Goal: Task Accomplishment & Management: Manage account settings

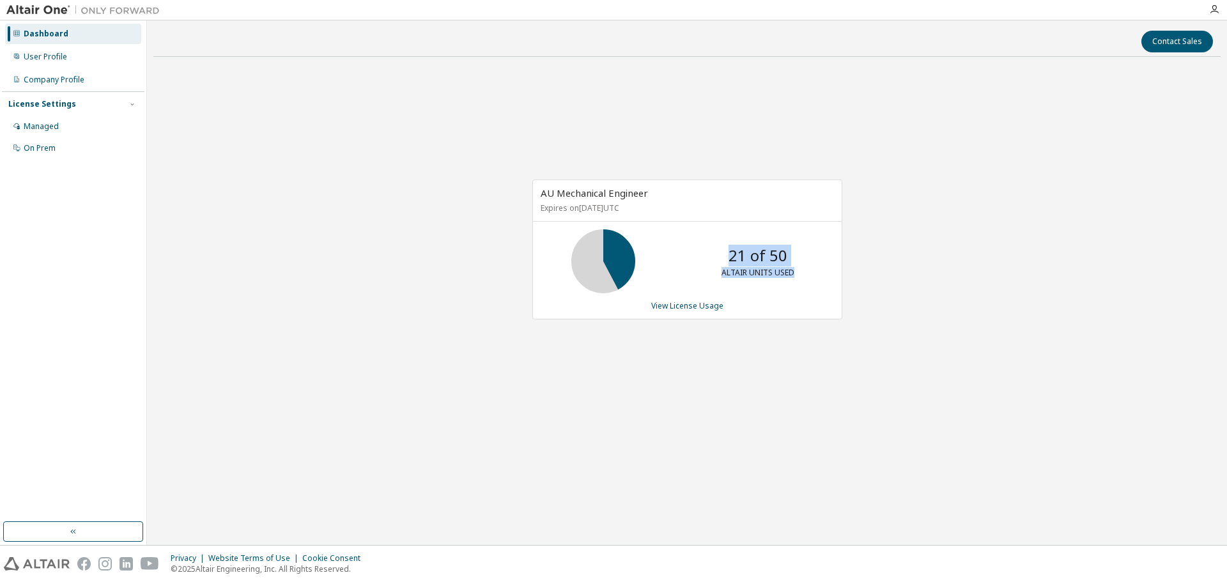
drag, startPoint x: 728, startPoint y: 254, endPoint x: 812, endPoint y: 263, distance: 84.2
click at [812, 263] on div "21 of 50 ALTAIR UNITS USED" at bounding box center [687, 261] width 309 height 64
click at [419, 273] on div "AU Mechanical Engineer Expires on September 1, 2026 UTC 21 of 50 ALTAIR UNITS U…" at bounding box center [686, 256] width 1067 height 378
click at [697, 307] on link "View License Usage" at bounding box center [687, 305] width 72 height 11
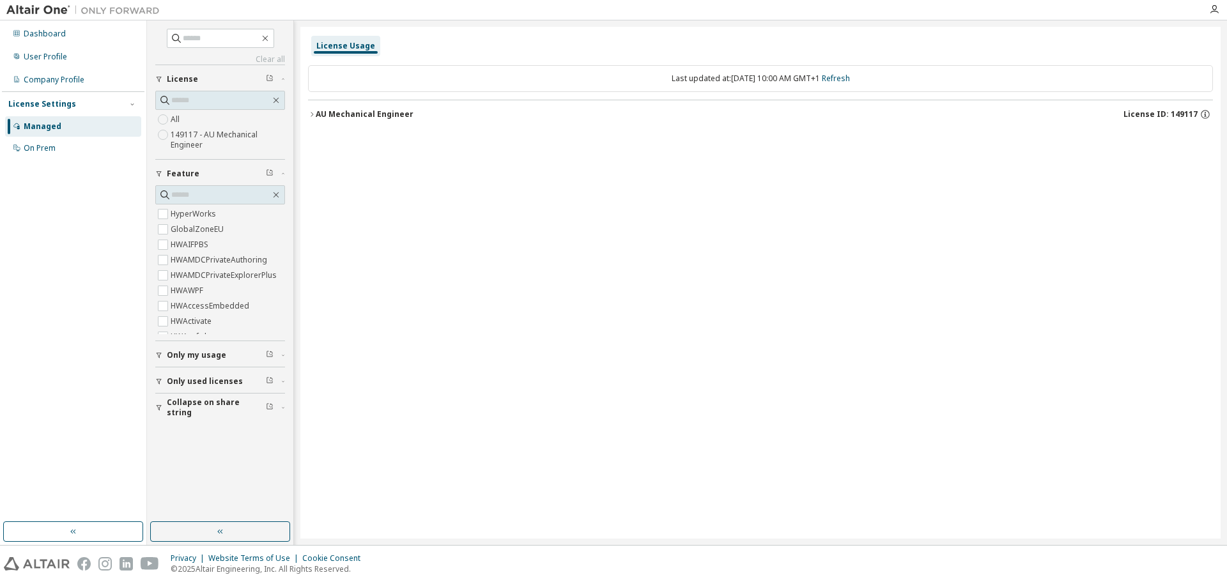
click at [355, 114] on div "AU Mechanical Engineer" at bounding box center [365, 114] width 98 height 10
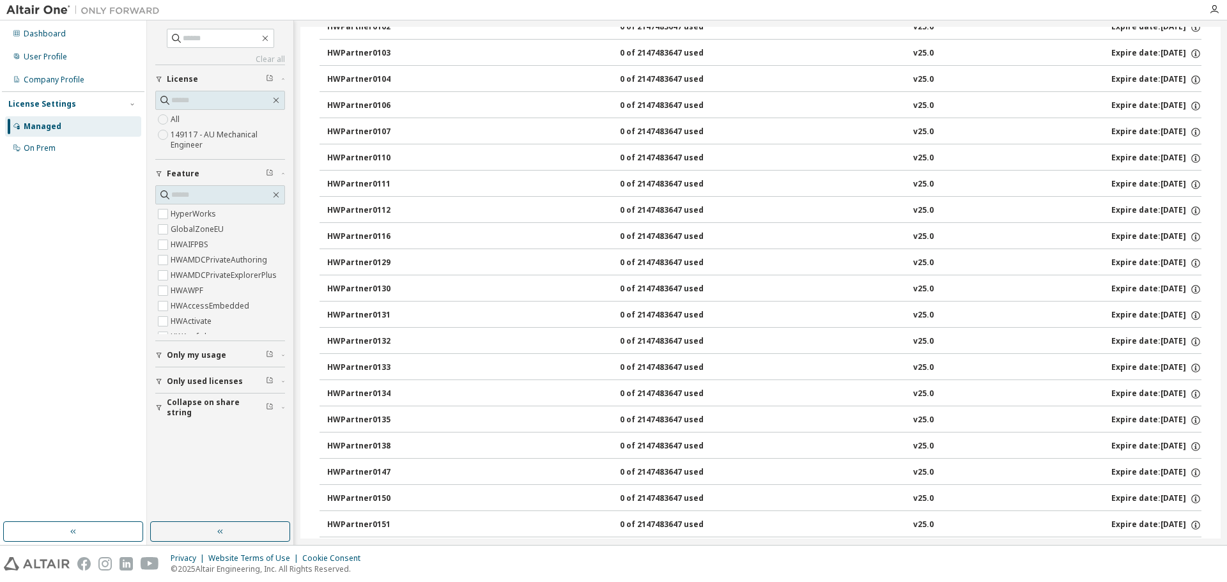
scroll to position [6453, 0]
drag, startPoint x: 1220, startPoint y: 413, endPoint x: 1208, endPoint y: 158, distance: 255.3
click at [1208, 158] on div "Clear all Collapse on share string Only used licenses Only my usage Feature Hyp…" at bounding box center [687, 282] width 1080 height 525
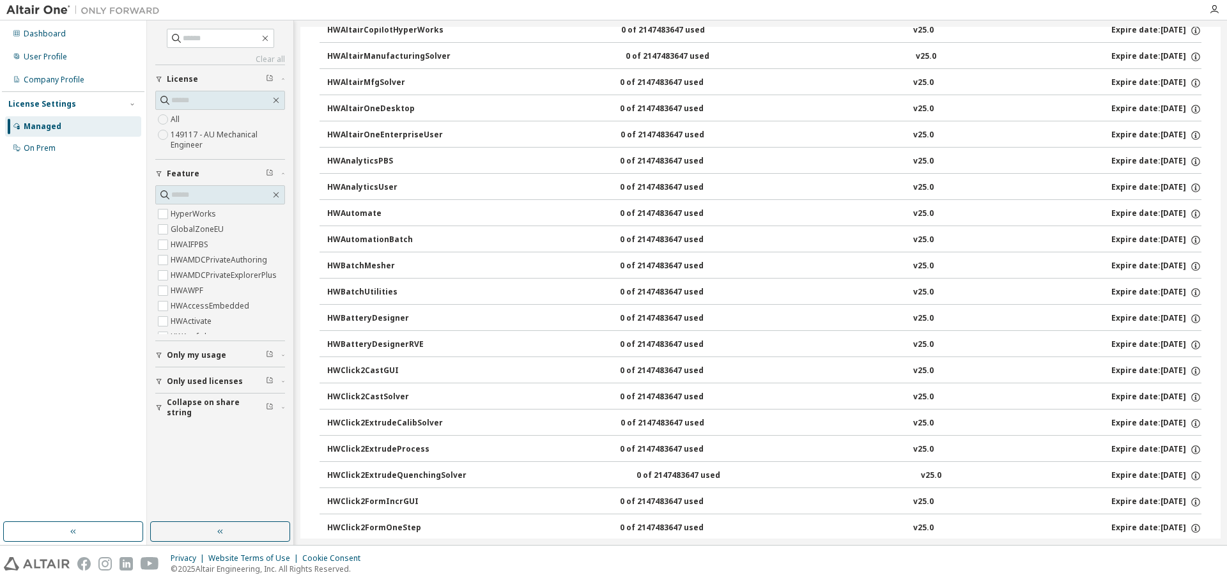
scroll to position [0, 0]
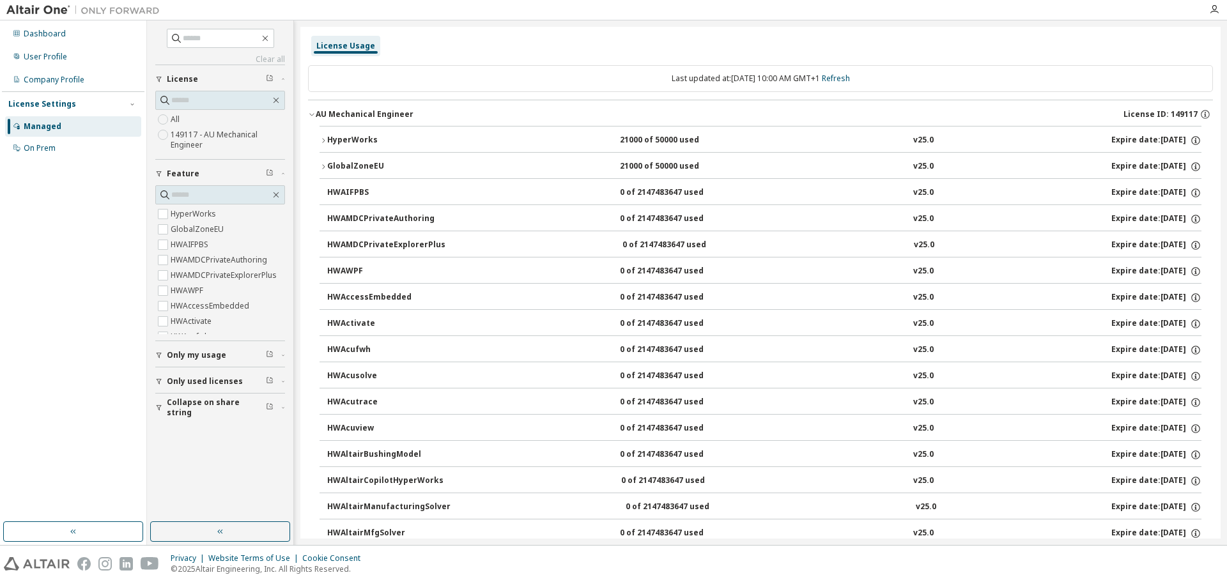
click at [964, 70] on div "Last updated at: Mon 2025-09-08 10:00 AM GMT+1 Refresh" at bounding box center [760, 78] width 905 height 27
click at [194, 140] on label "149117 - AU Mechanical Engineer" at bounding box center [228, 140] width 114 height 26
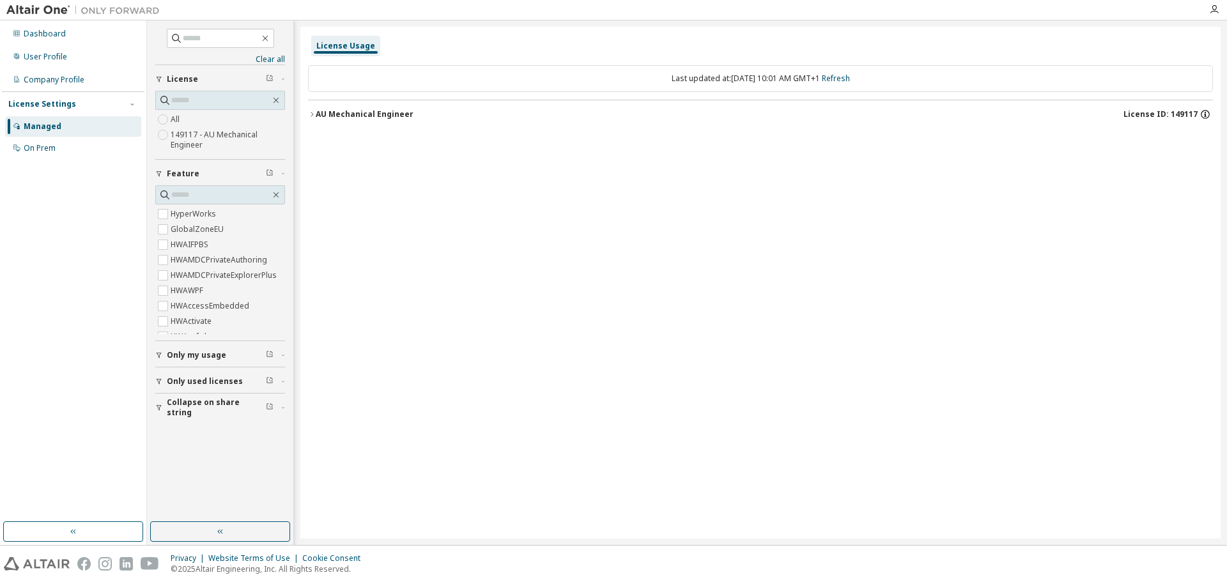
click at [1208, 116] on icon "button" at bounding box center [1205, 115] width 12 height 12
click at [776, 236] on div "License Usage Last updated at: Mon 2025-09-08 10:01 AM GMT+1 Refresh AU Mechani…" at bounding box center [760, 283] width 920 height 512
click at [1216, 13] on icon "button" at bounding box center [1214, 9] width 10 height 10
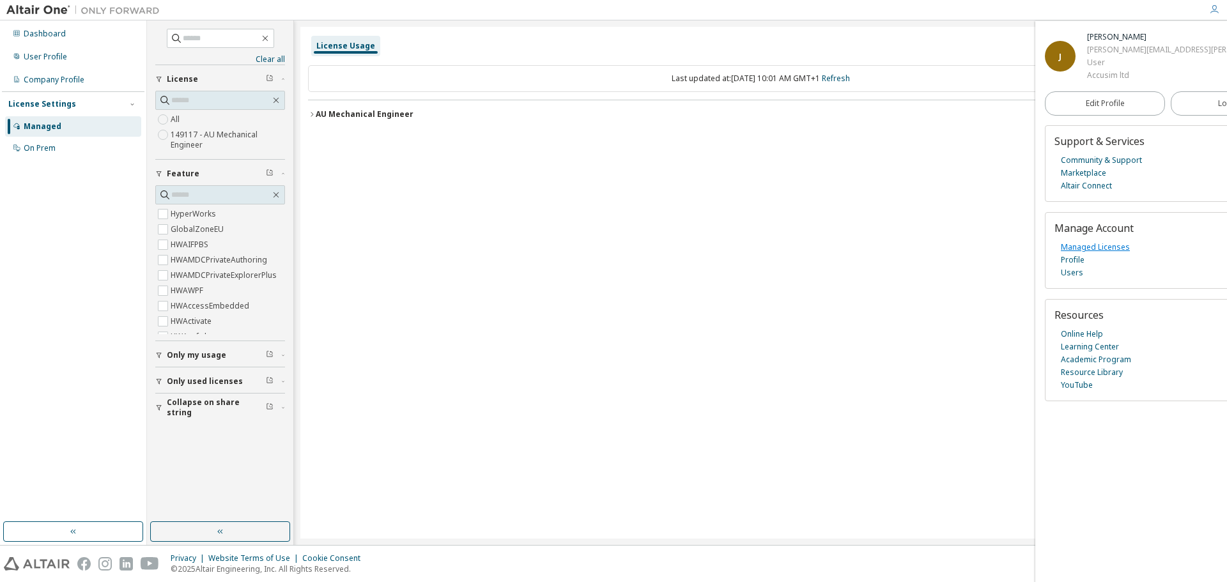
click at [1085, 247] on link "Managed Licenses" at bounding box center [1095, 247] width 69 height 13
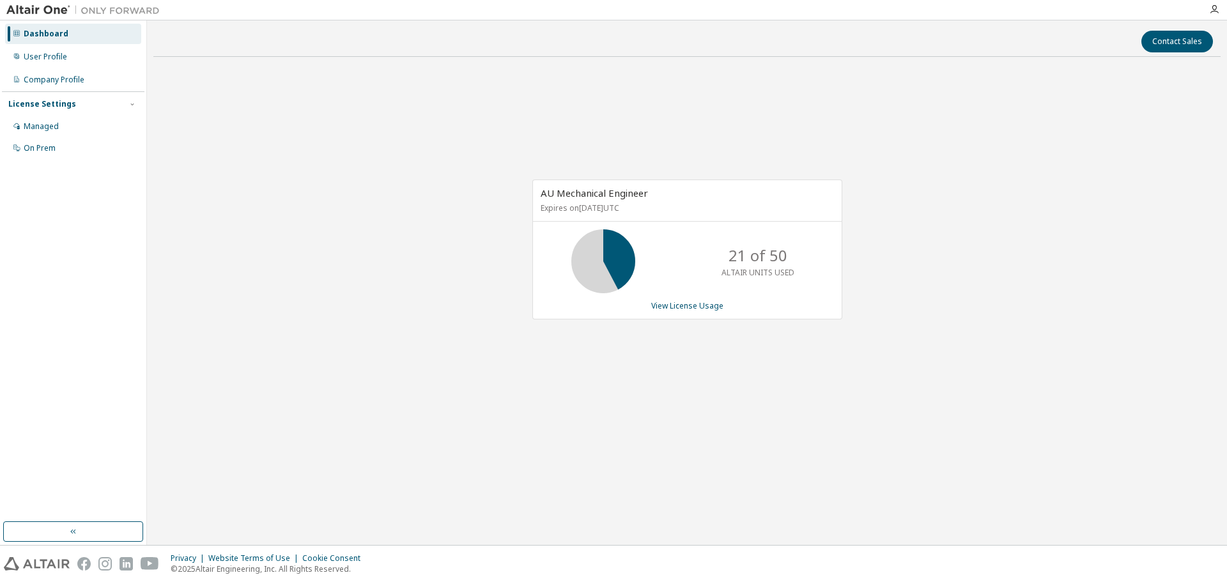
click at [362, 357] on div "AU Mechanical Engineer Expires on [DATE] UTC 21 of 50 ALTAIR UNITS USED View Li…" at bounding box center [686, 256] width 1067 height 378
drag, startPoint x: 682, startPoint y: 311, endPoint x: 516, endPoint y: 189, distance: 206.1
click at [445, 160] on div "AU Mechanical Engineer Expires on [DATE] UTC 21 of 50 ALTAIR UNITS USED View Li…" at bounding box center [686, 256] width 1067 height 378
click at [698, 306] on link "View License Usage" at bounding box center [687, 305] width 72 height 11
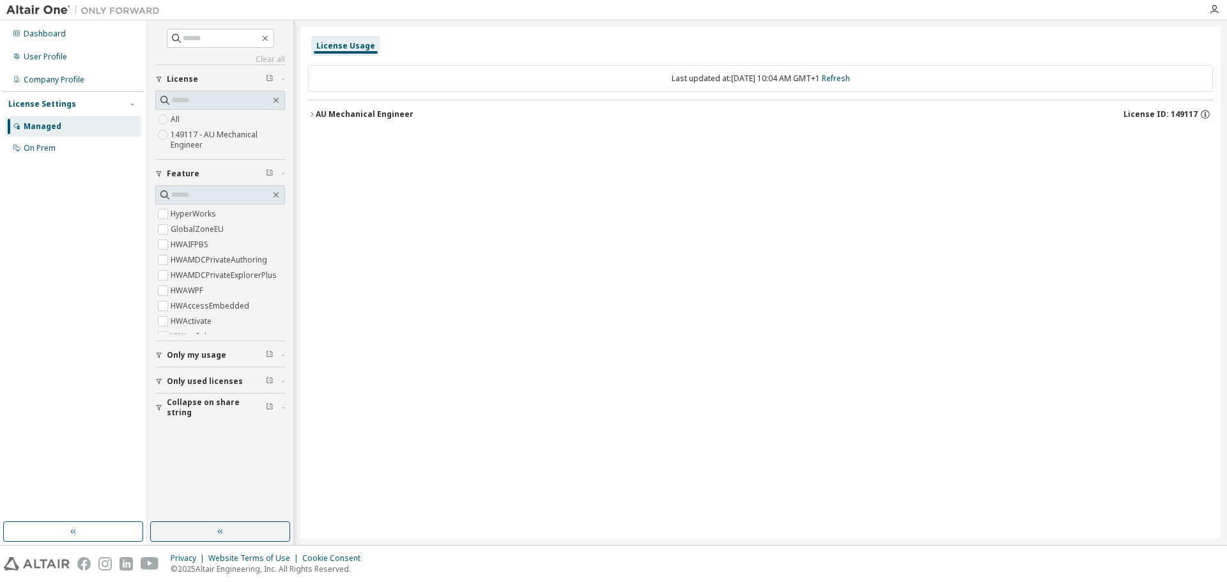
click at [226, 362] on button "Only my usage" at bounding box center [220, 355] width 130 height 28
click at [224, 349] on button "Only my usage" at bounding box center [220, 355] width 130 height 28
click at [280, 75] on div "License" at bounding box center [224, 79] width 114 height 10
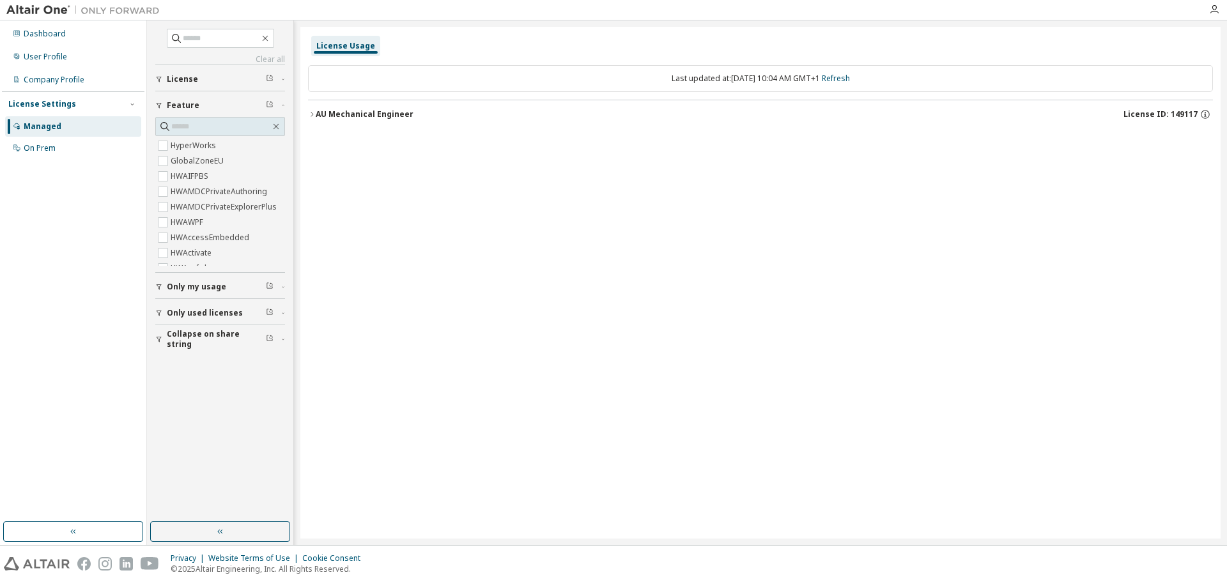
click at [1211, 112] on div "License ID: 149117" at bounding box center [1167, 115] width 89 height 12
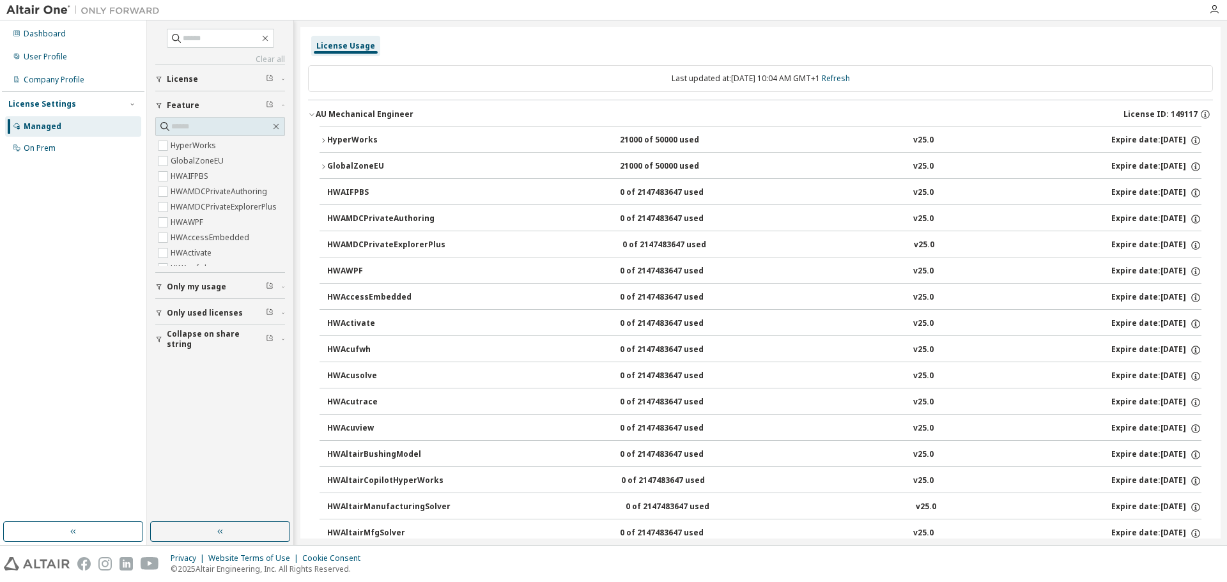
click at [279, 105] on icon "button" at bounding box center [283, 106] width 8 height 4
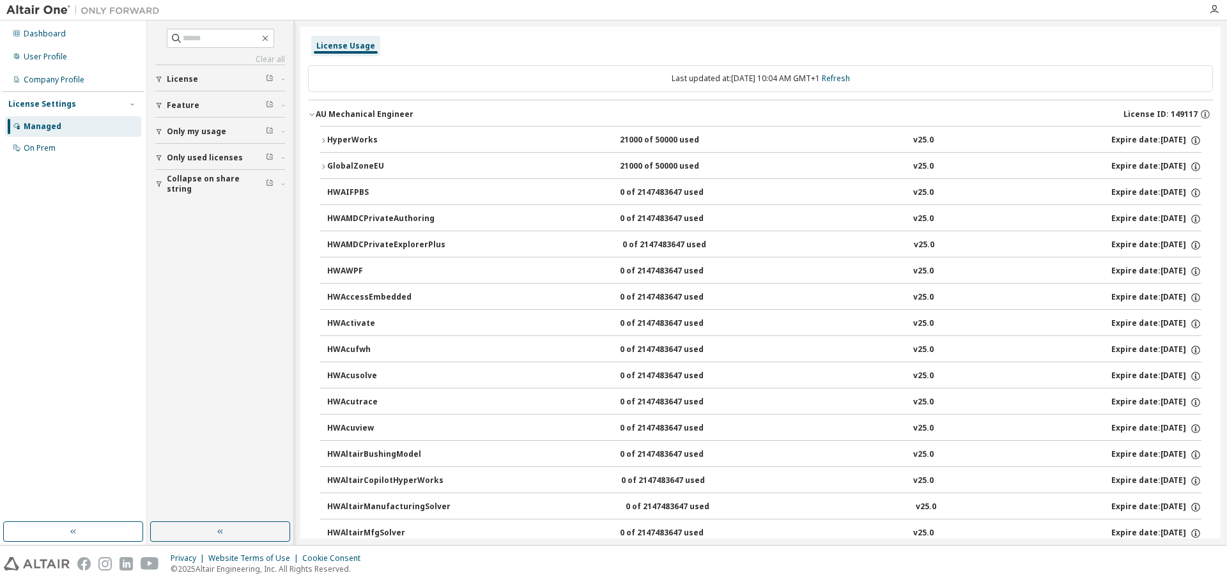
click at [134, 276] on div "Dashboard User Profile Company Profile License Settings Managed On Prem" at bounding box center [73, 271] width 142 height 498
click at [1220, 10] on div at bounding box center [1214, 9] width 26 height 10
click at [1211, 13] on icon "button" at bounding box center [1214, 9] width 10 height 10
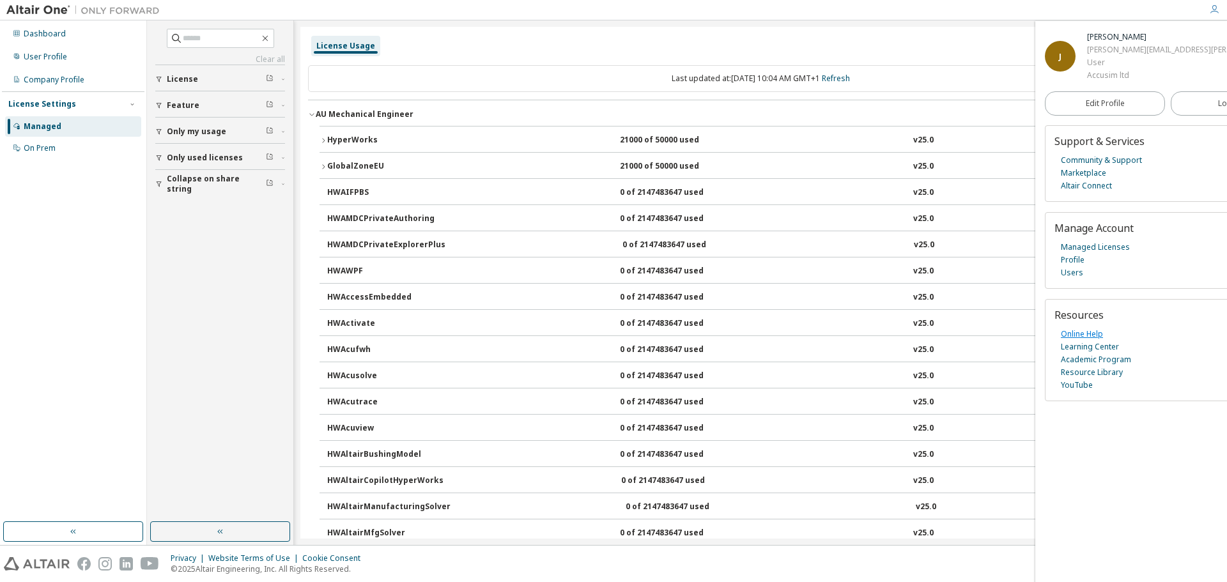
click at [1087, 334] on link "Online Help" at bounding box center [1082, 334] width 42 height 13
